Goal: Register for event/course

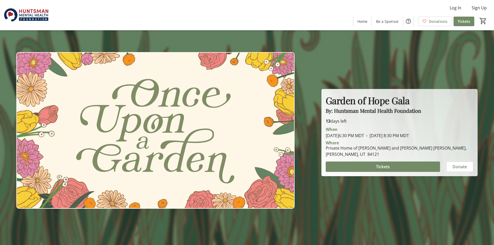
scroll to position [1141, 0]
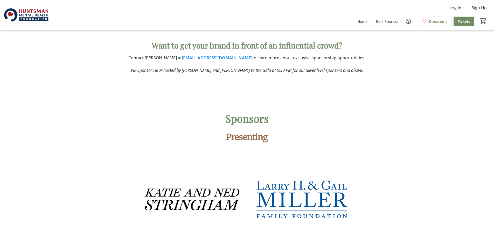
scroll to position [648, 0]
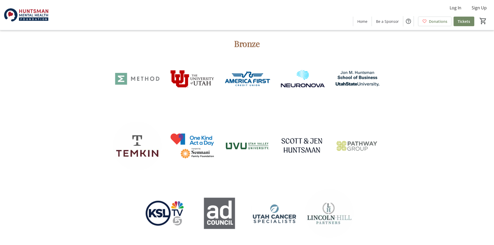
scroll to position [1089, 0]
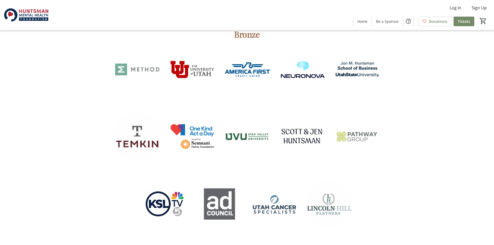
scroll to position [1089, 0]
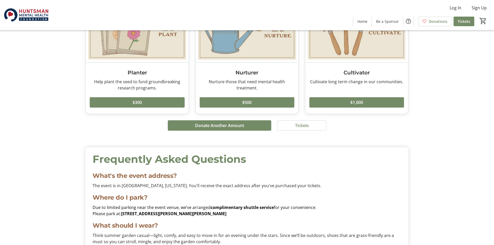
scroll to position [1430, 0]
